Goal: Find specific page/section: Find specific page/section

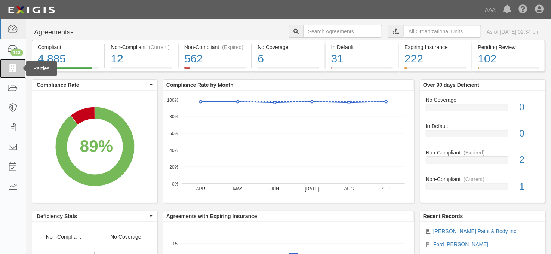
click at [16, 70] on icon at bounding box center [12, 68] width 10 height 9
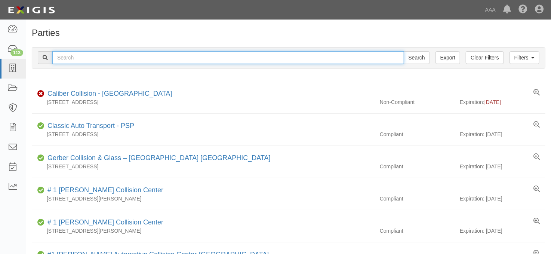
click at [73, 55] on input "text" at bounding box center [228, 57] width 352 height 13
type input "[PERSON_NAME]"
click at [404, 51] on input "Search" at bounding box center [417, 57] width 26 height 13
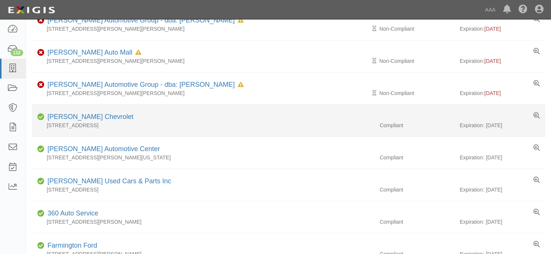
scroll to position [124, 0]
